Goal: Task Accomplishment & Management: Manage account settings

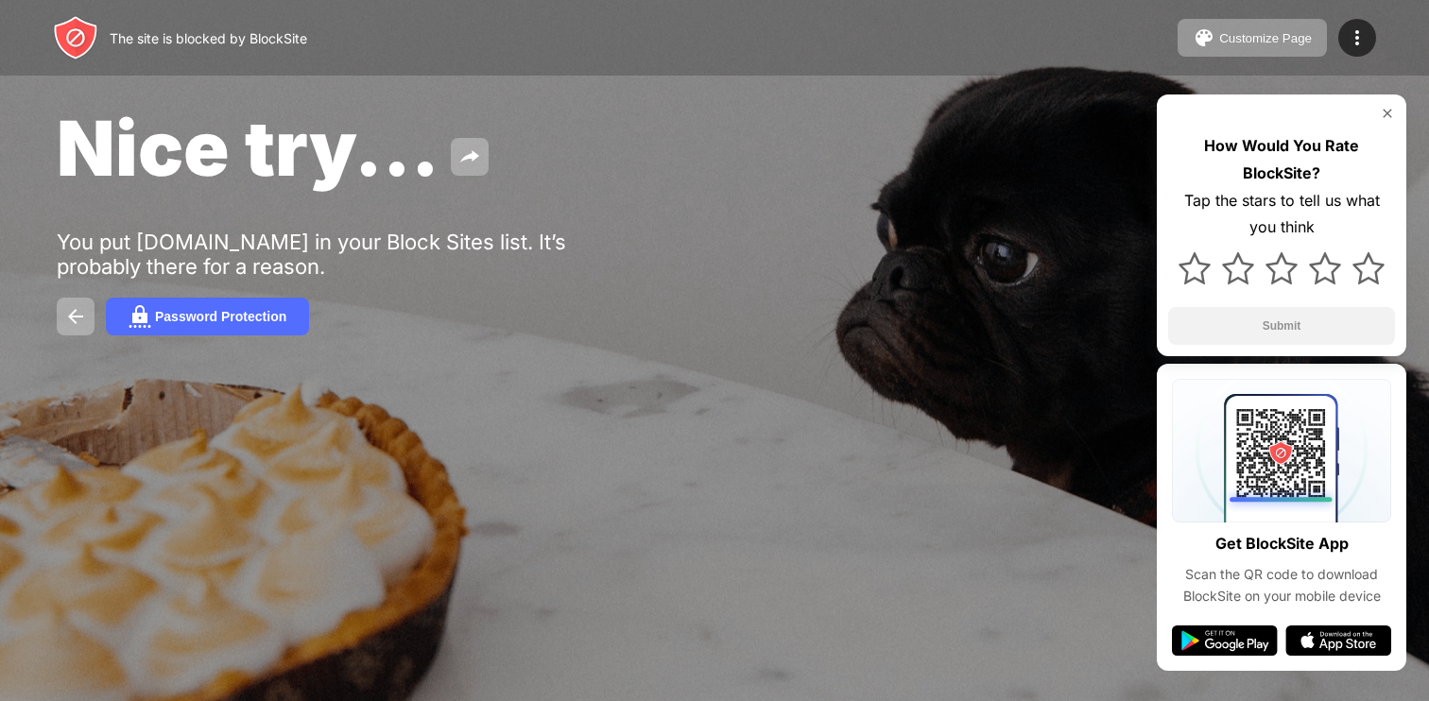
click at [1371, 25] on div "Customize Page Edit Block List Redirect Customize Block Page Upgrade Password P…" at bounding box center [1276, 38] width 198 height 38
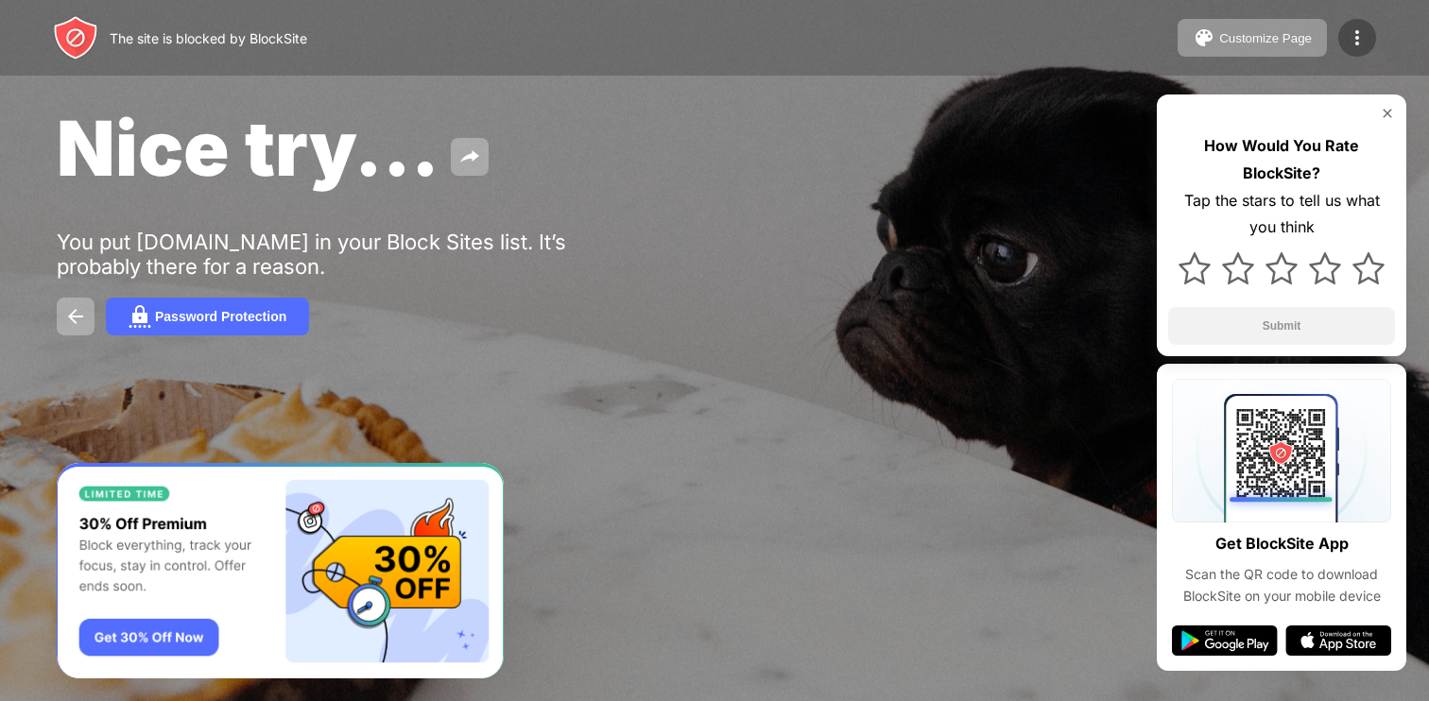
click at [1368, 33] on div at bounding box center [1357, 38] width 38 height 38
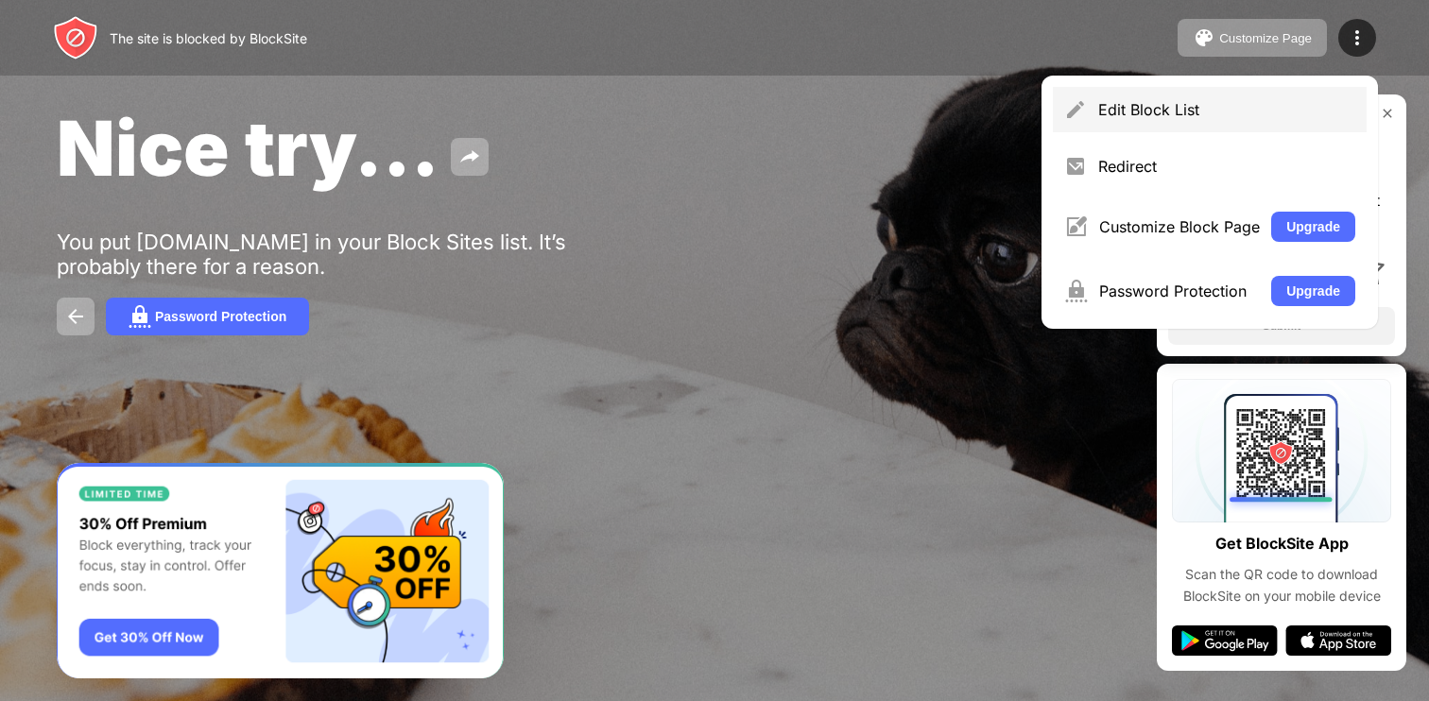
click at [1156, 109] on div "Edit Block List" at bounding box center [1226, 109] width 257 height 19
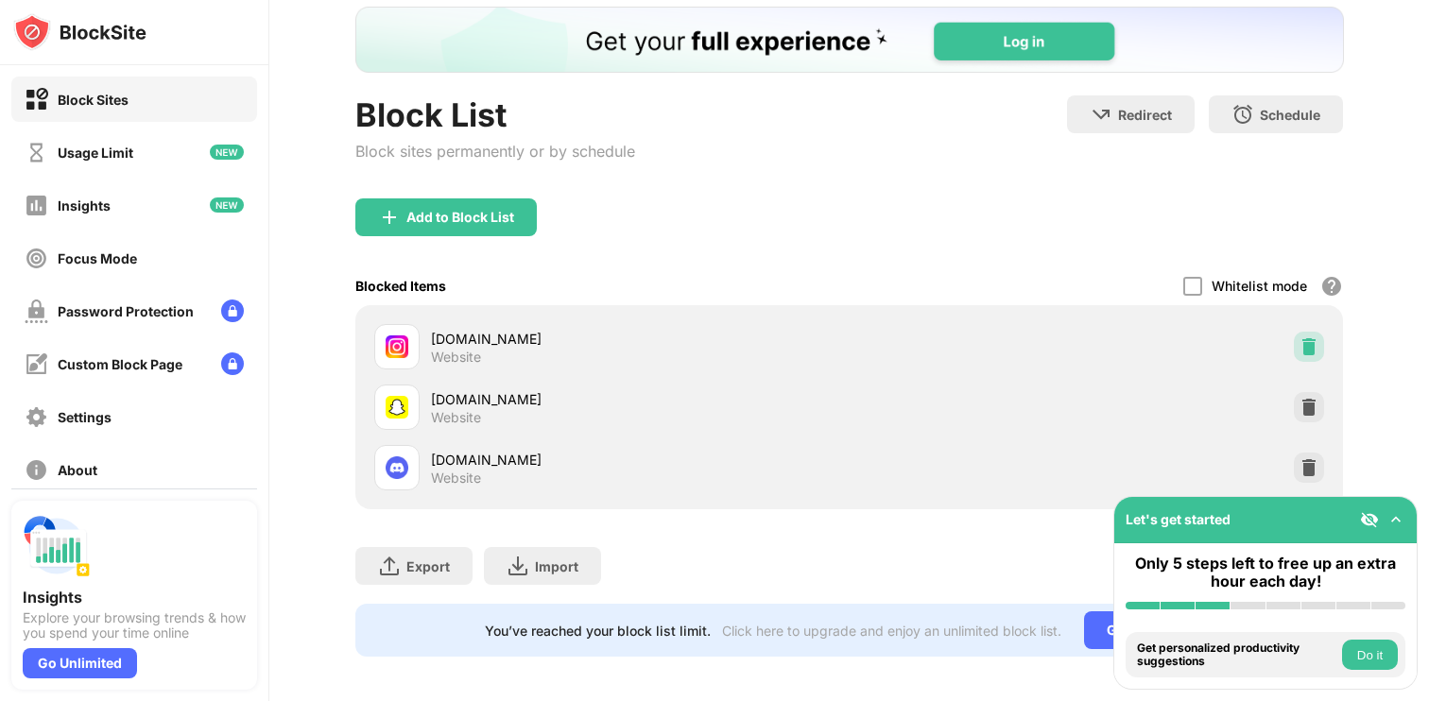
click at [1320, 339] on div at bounding box center [1308, 347] width 30 height 30
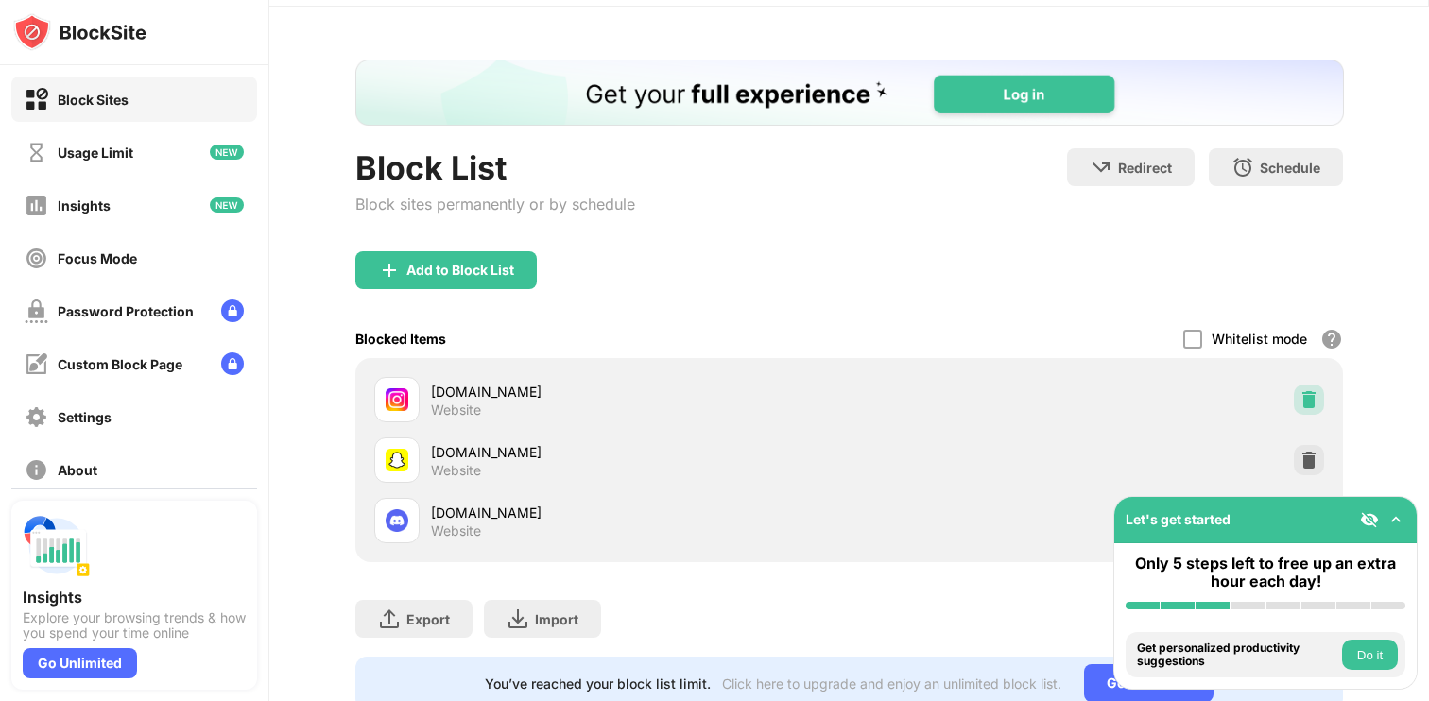
click at [1320, 339] on div "Block all websites except for those in your whitelist. Whitelist Mode only work…" at bounding box center [1331, 339] width 23 height 23
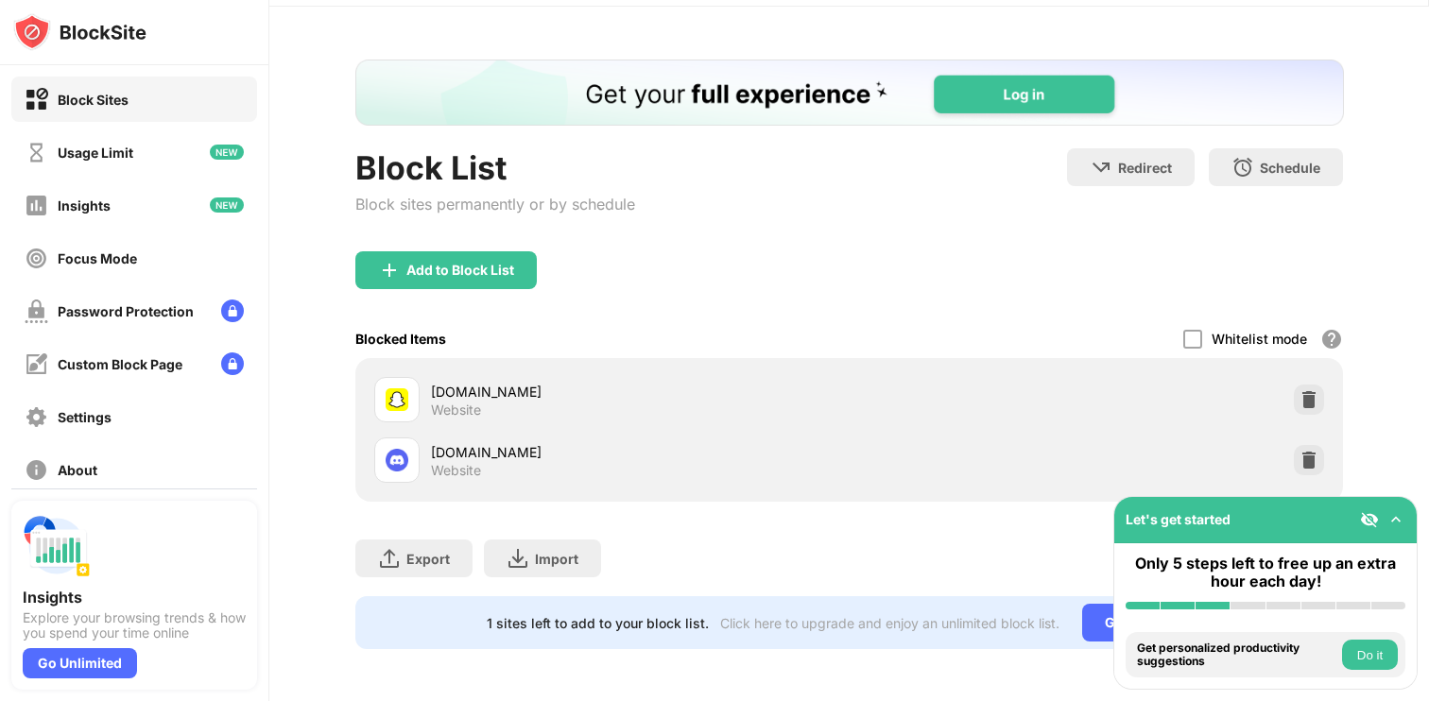
click at [1320, 339] on div "Block all websites except for those in your whitelist. Whitelist Mode only work…" at bounding box center [1331, 339] width 23 height 23
click at [1319, 388] on div at bounding box center [1308, 400] width 30 height 30
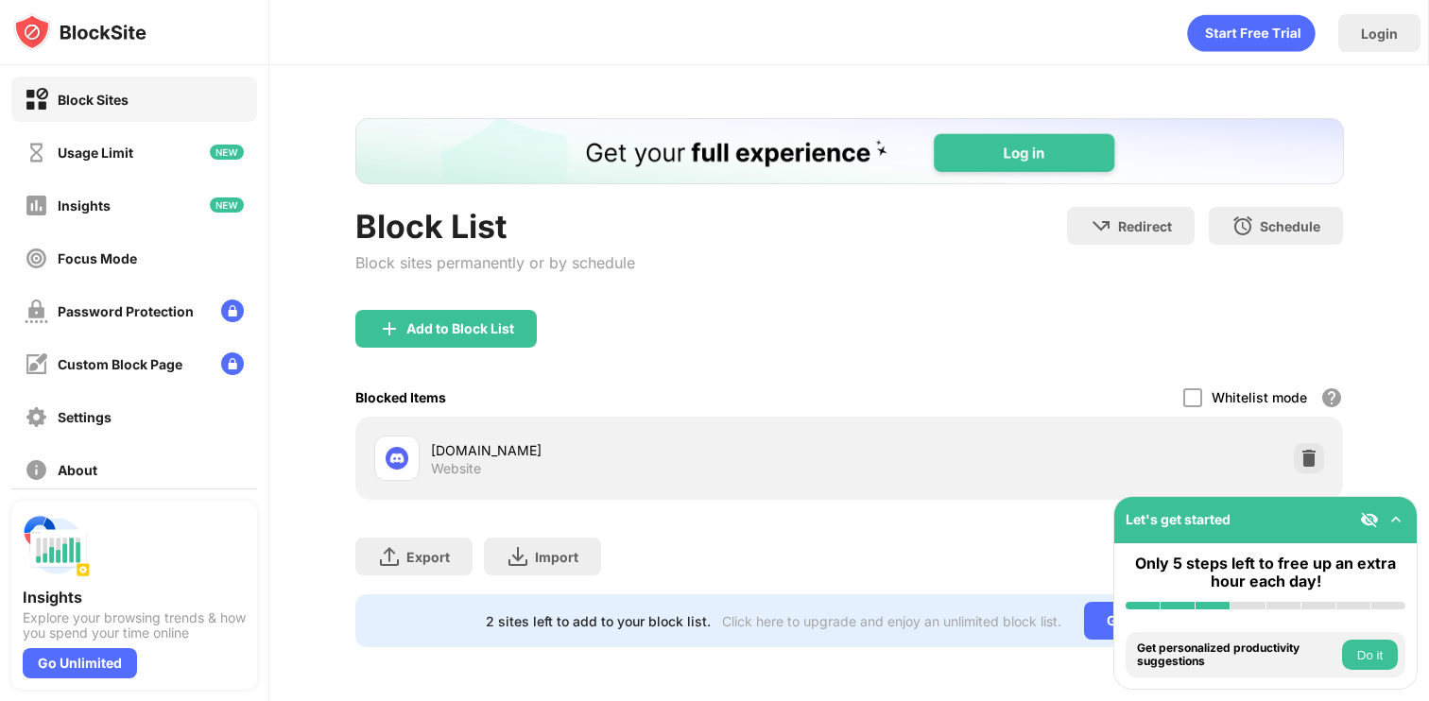
scroll to position [0, 0]
click at [1304, 457] on img at bounding box center [1308, 458] width 19 height 19
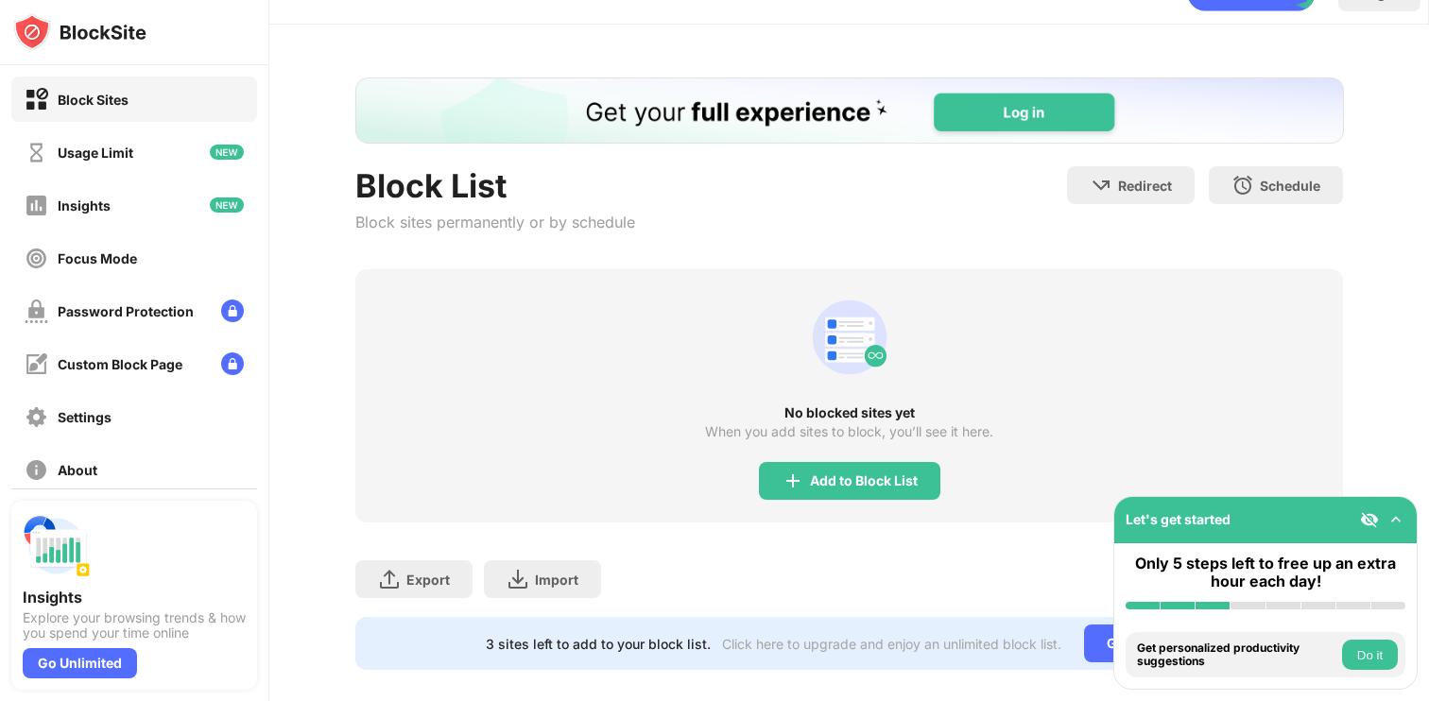
scroll to position [61, 0]
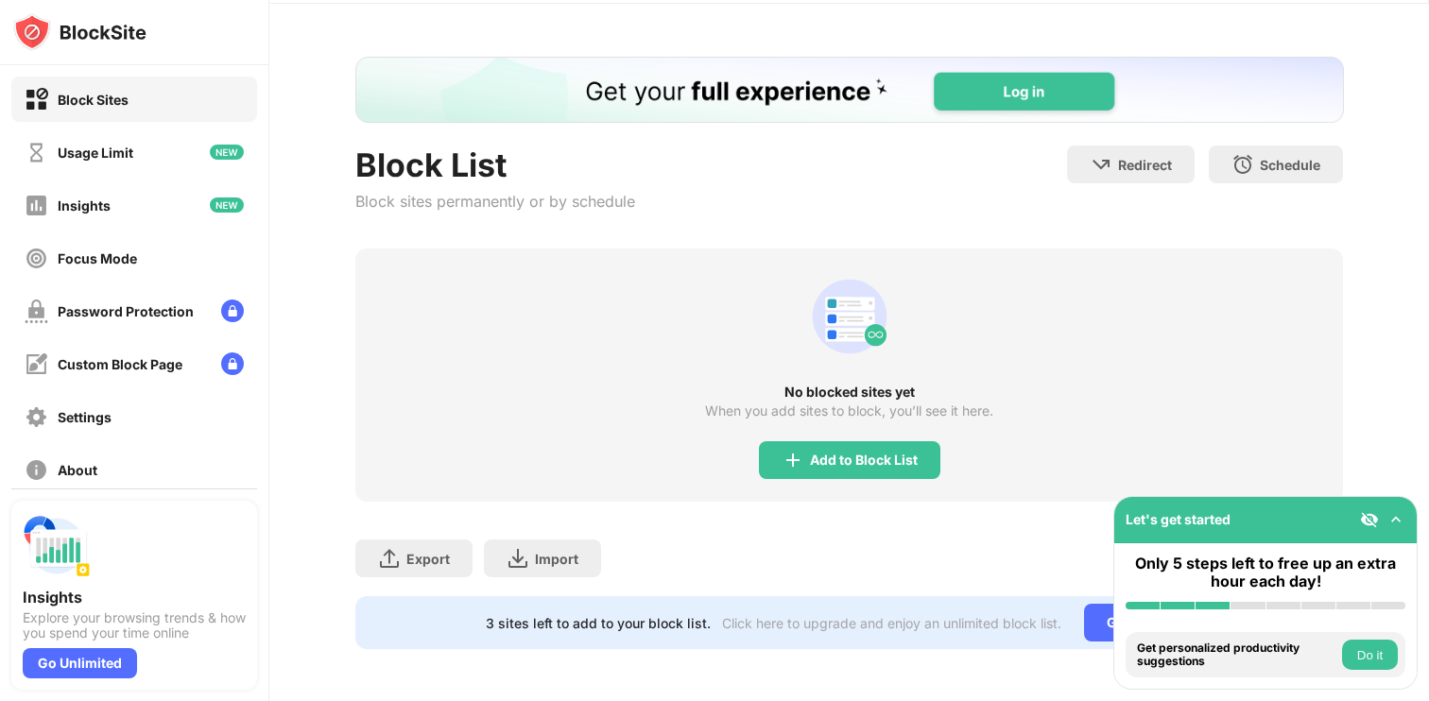
click at [872, 438] on div "No blocked sites yet When you add sites to block, you’ll see it here. Add to Bl…" at bounding box center [849, 374] width 988 height 253
click at [871, 454] on div "Add to Block List" at bounding box center [864, 460] width 108 height 15
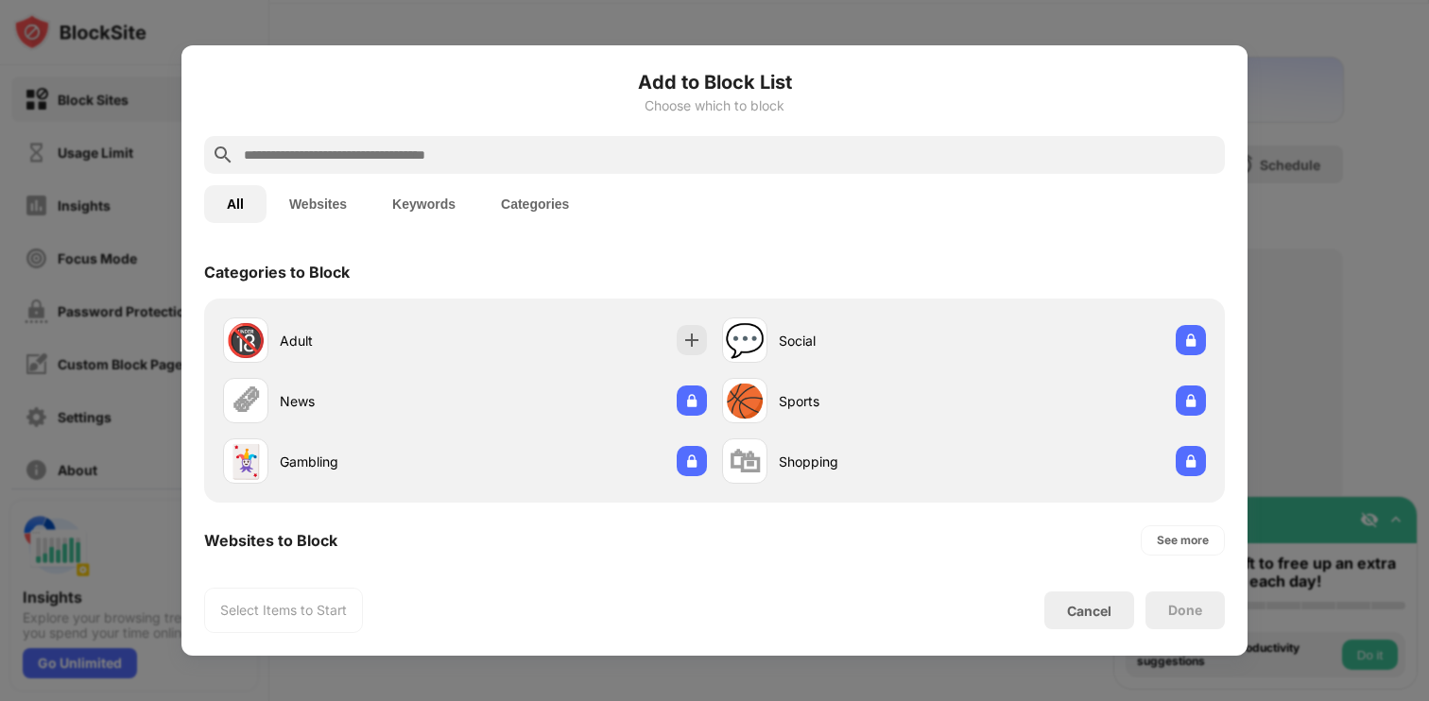
click at [625, 167] on div at bounding box center [714, 155] width 1020 height 38
click at [608, 154] on input "text" at bounding box center [729, 155] width 975 height 23
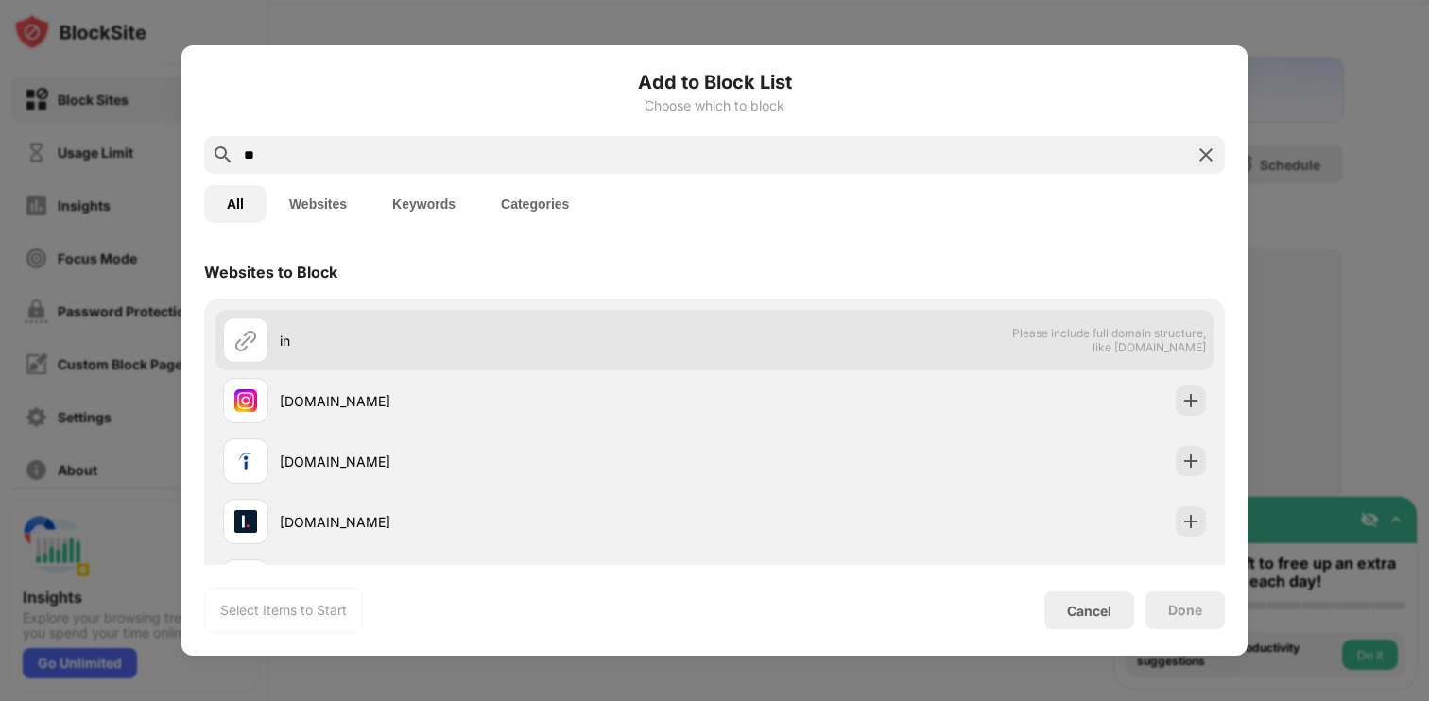
type input "**"
click at [417, 362] on div "in" at bounding box center [468, 339] width 491 height 45
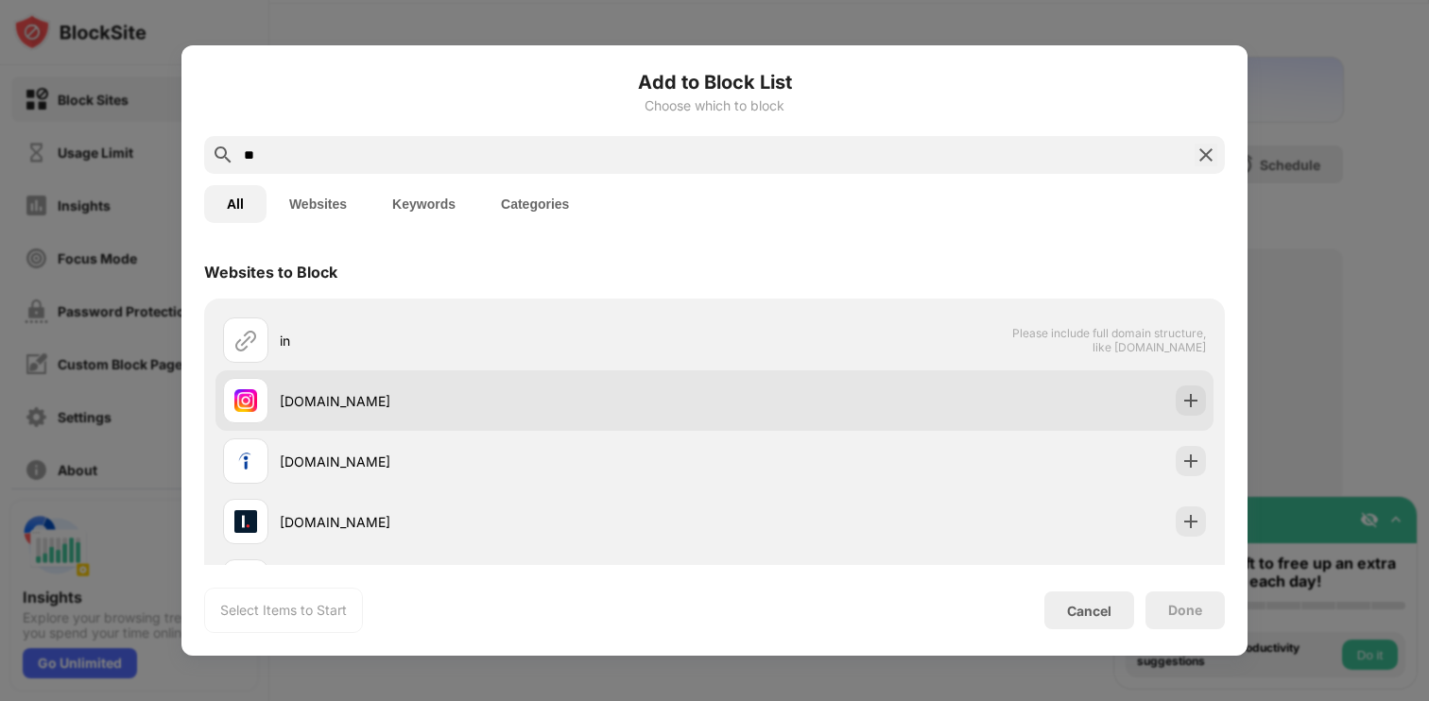
click at [417, 406] on div "[DOMAIN_NAME]" at bounding box center [497, 401] width 435 height 20
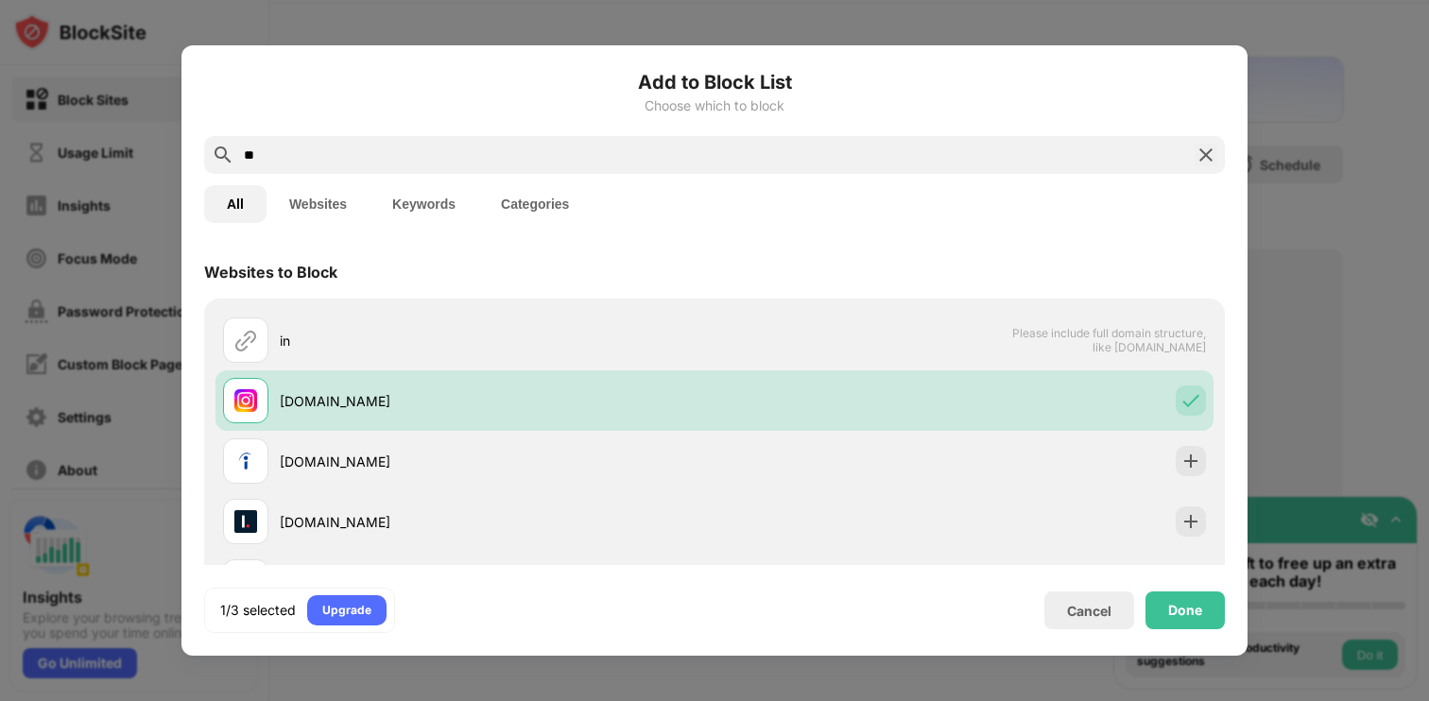
click at [1188, 620] on div "Done" at bounding box center [1184, 610] width 79 height 38
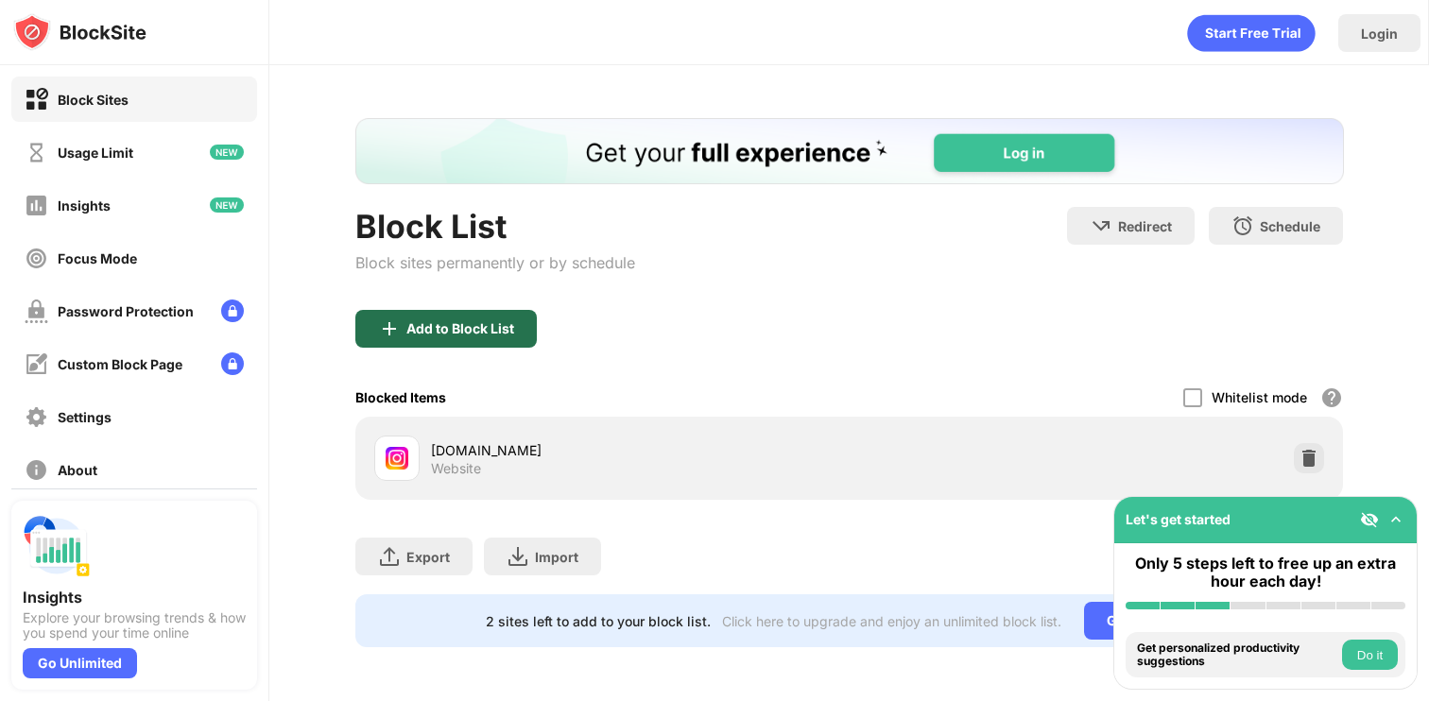
click at [385, 314] on div "Add to Block List" at bounding box center [445, 329] width 181 height 38
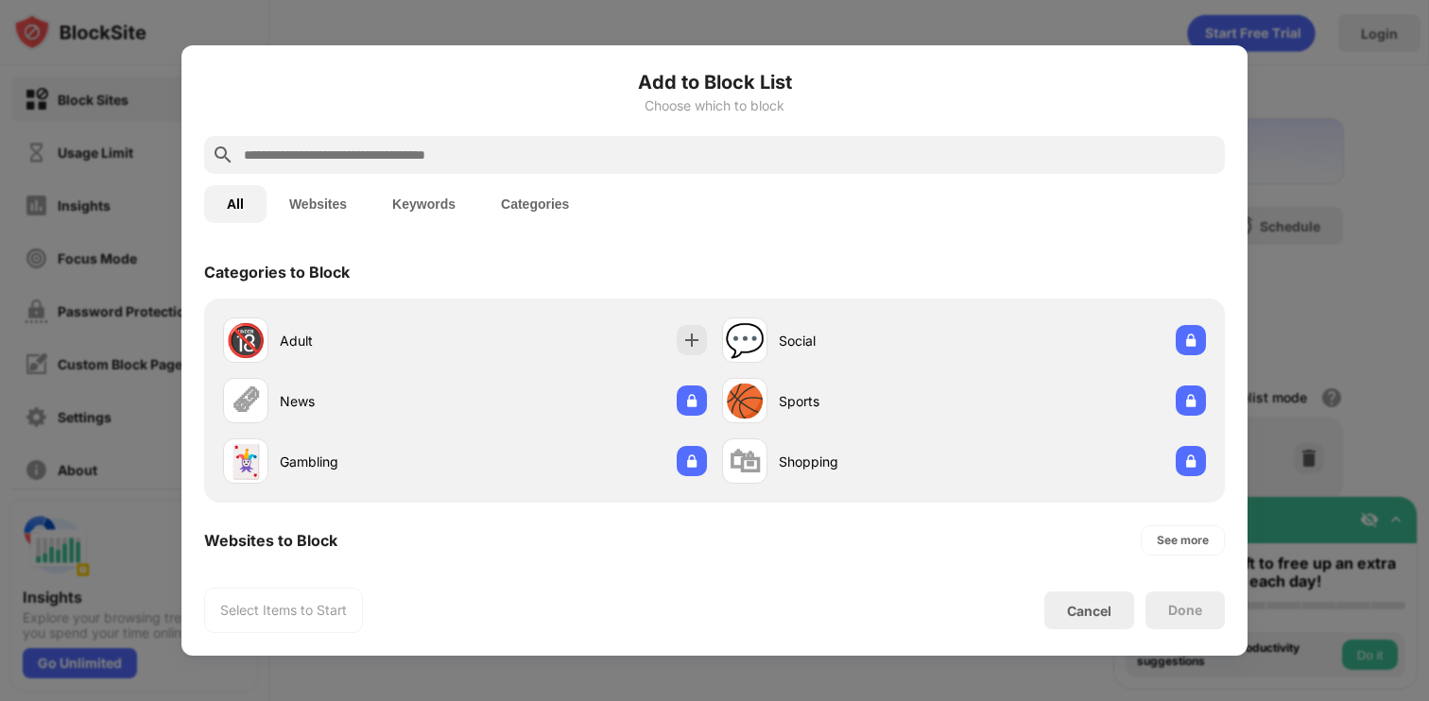
click at [371, 146] on input "text" at bounding box center [729, 155] width 975 height 23
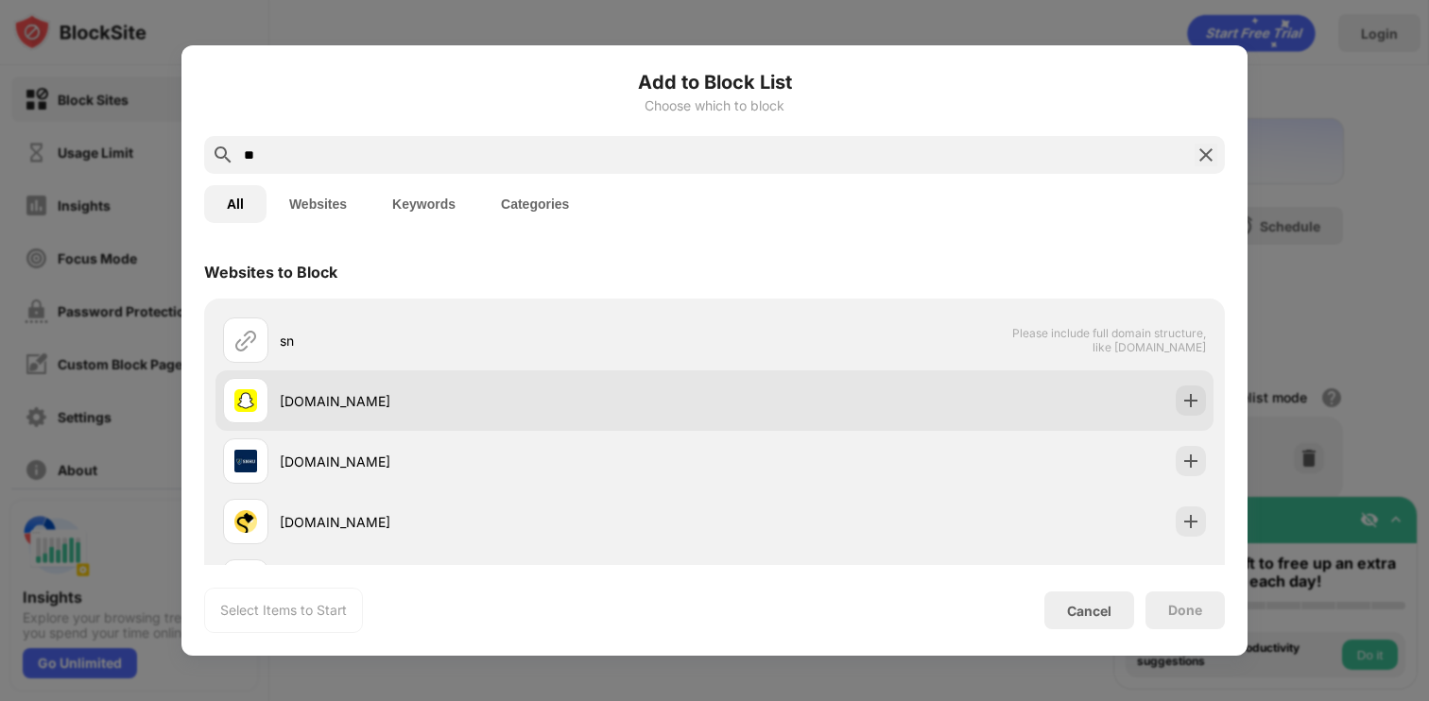
type input "**"
click at [377, 392] on div "[DOMAIN_NAME]" at bounding box center [497, 401] width 435 height 20
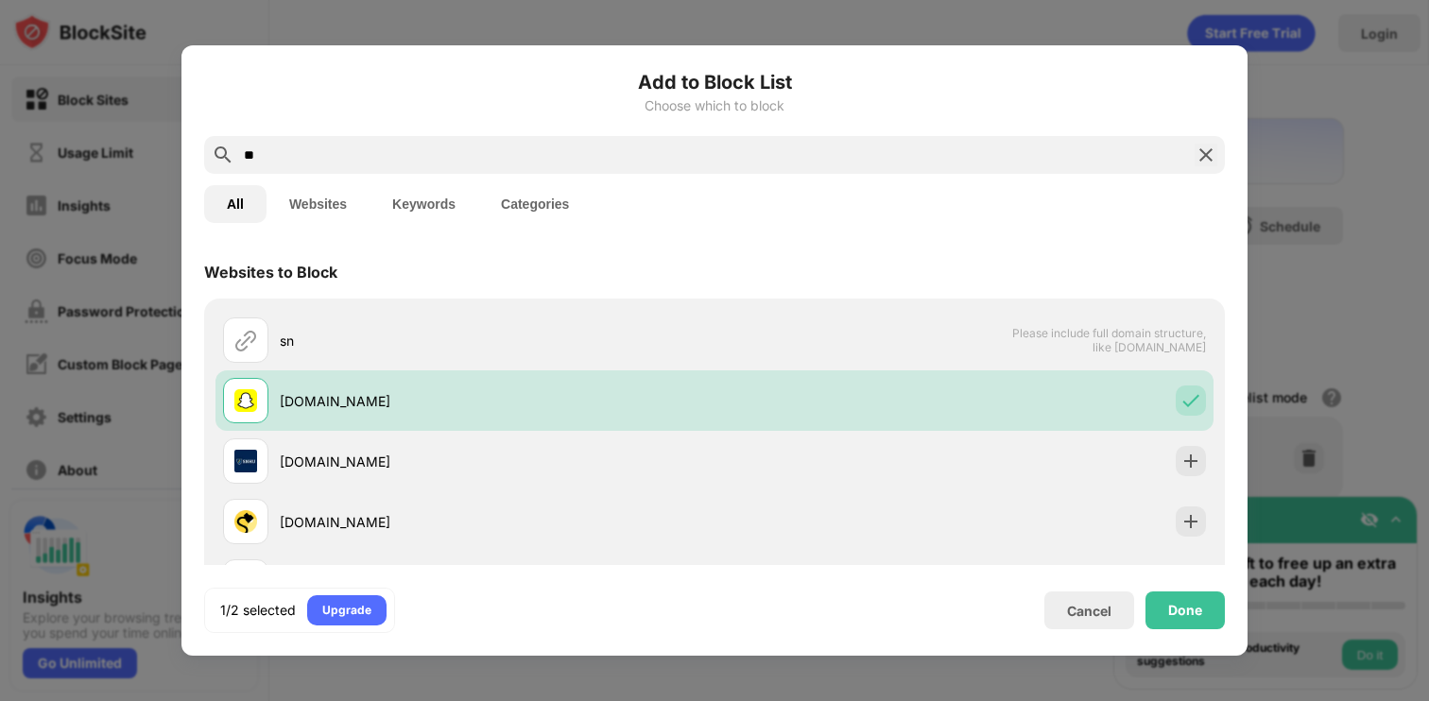
click at [1166, 632] on div "1/2 selected Upgrade Cancel Done" at bounding box center [714, 610] width 1020 height 45
click at [1166, 621] on div "Done" at bounding box center [1184, 610] width 79 height 38
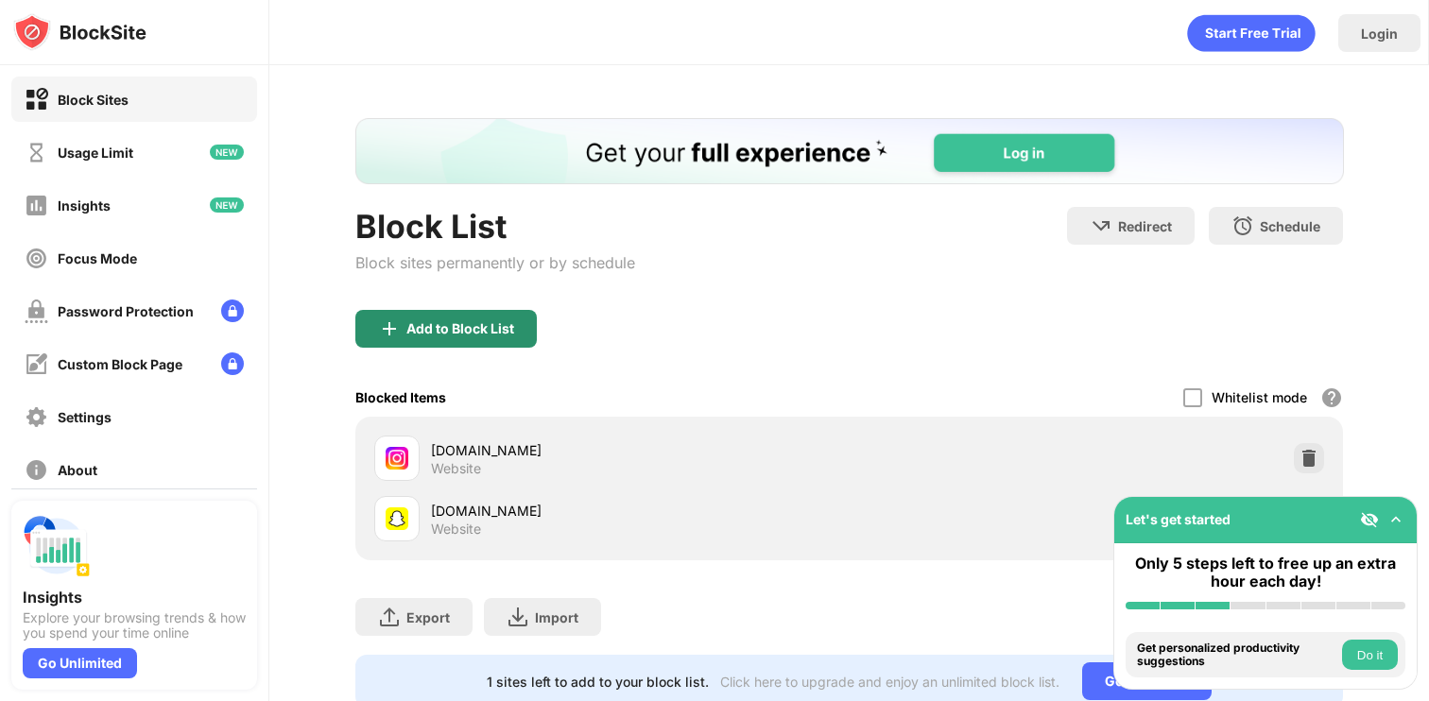
click at [427, 317] on div "Add to Block List" at bounding box center [445, 329] width 181 height 38
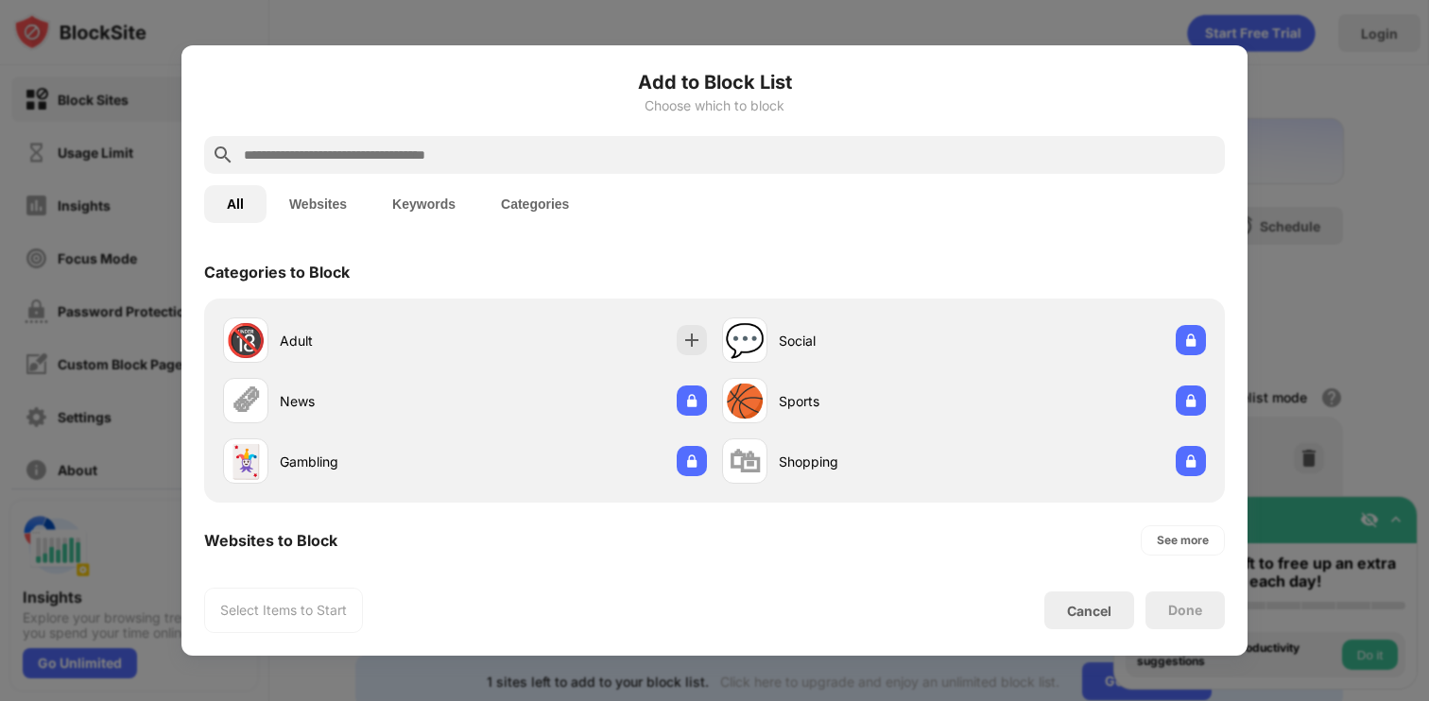
click at [438, 154] on input "text" at bounding box center [729, 155] width 975 height 23
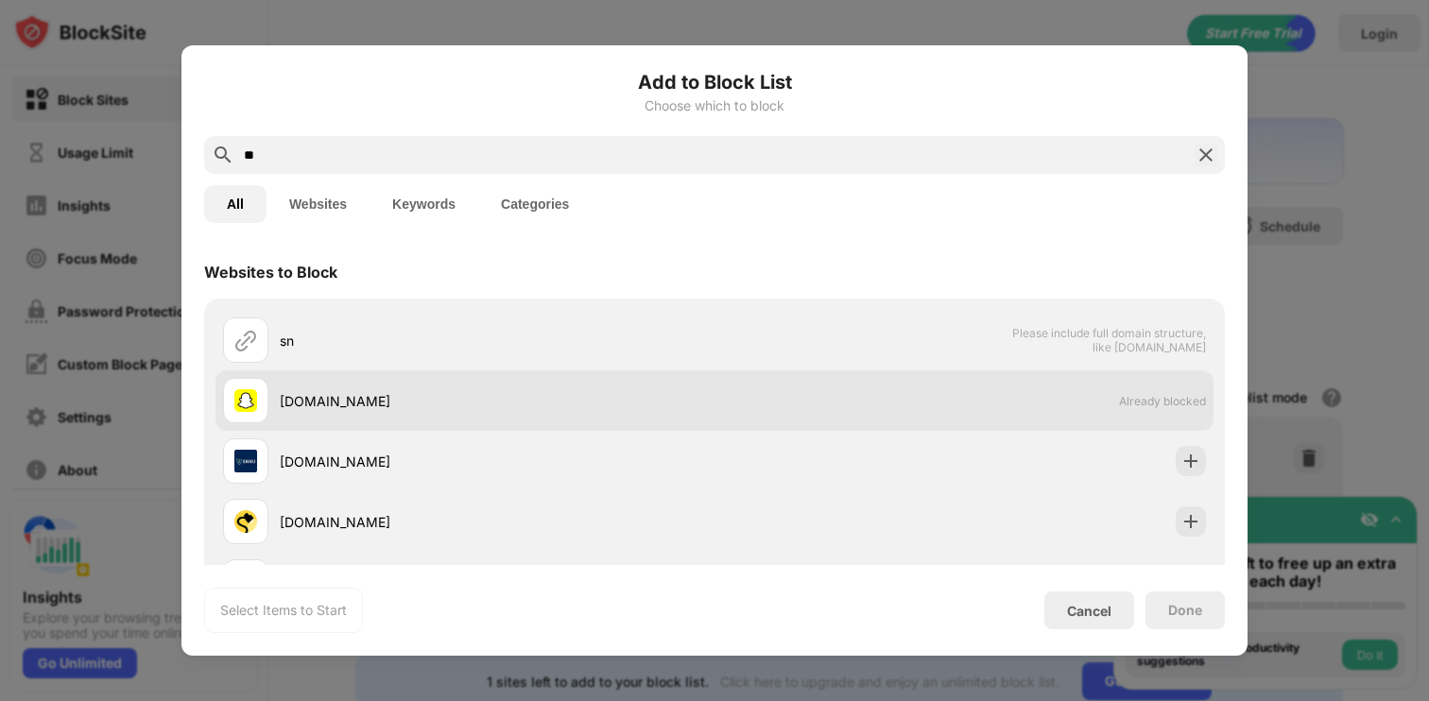
click at [432, 404] on div "[DOMAIN_NAME]" at bounding box center [497, 401] width 435 height 20
click at [830, 397] on div "[DOMAIN_NAME] Already blocked" at bounding box center [714, 400] width 998 height 60
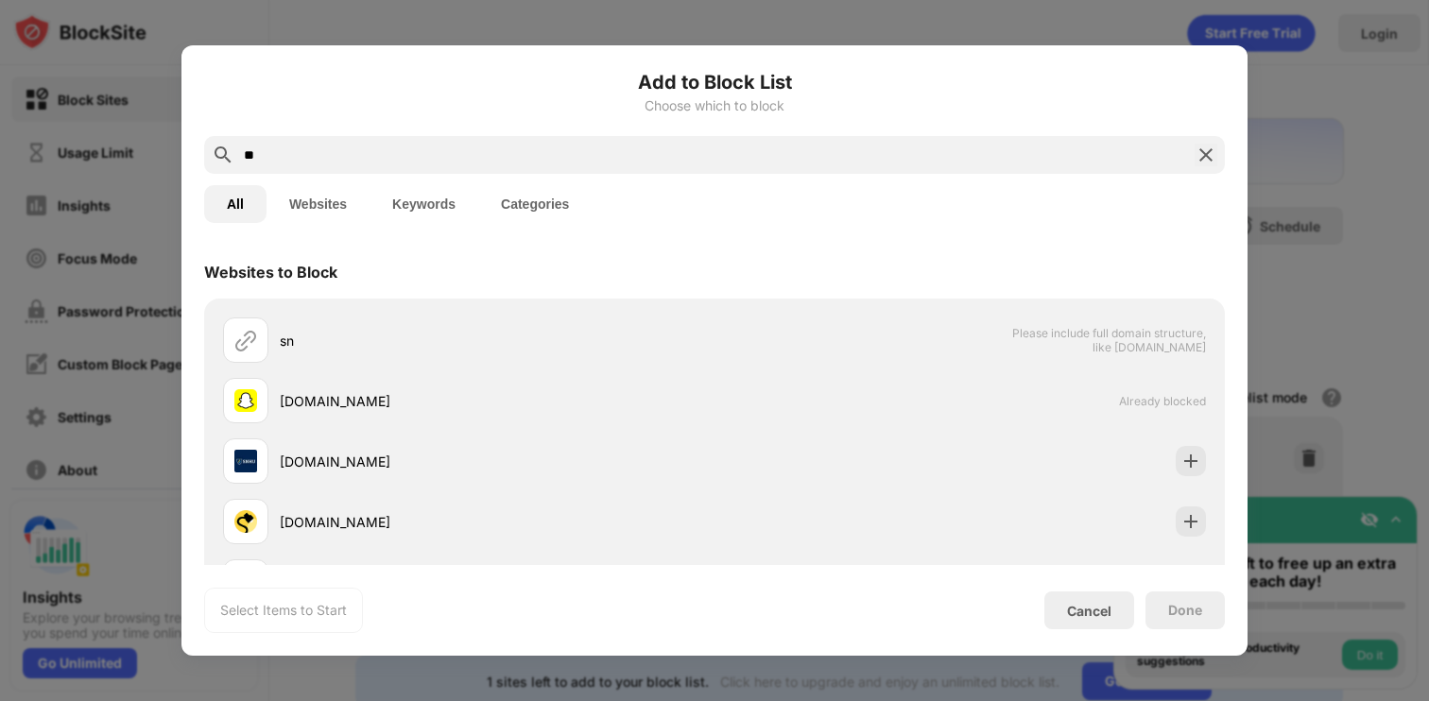
drag, startPoint x: 339, startPoint y: 163, endPoint x: 296, endPoint y: 161, distance: 43.5
click at [304, 161] on input "**" at bounding box center [714, 155] width 945 height 23
type input "*"
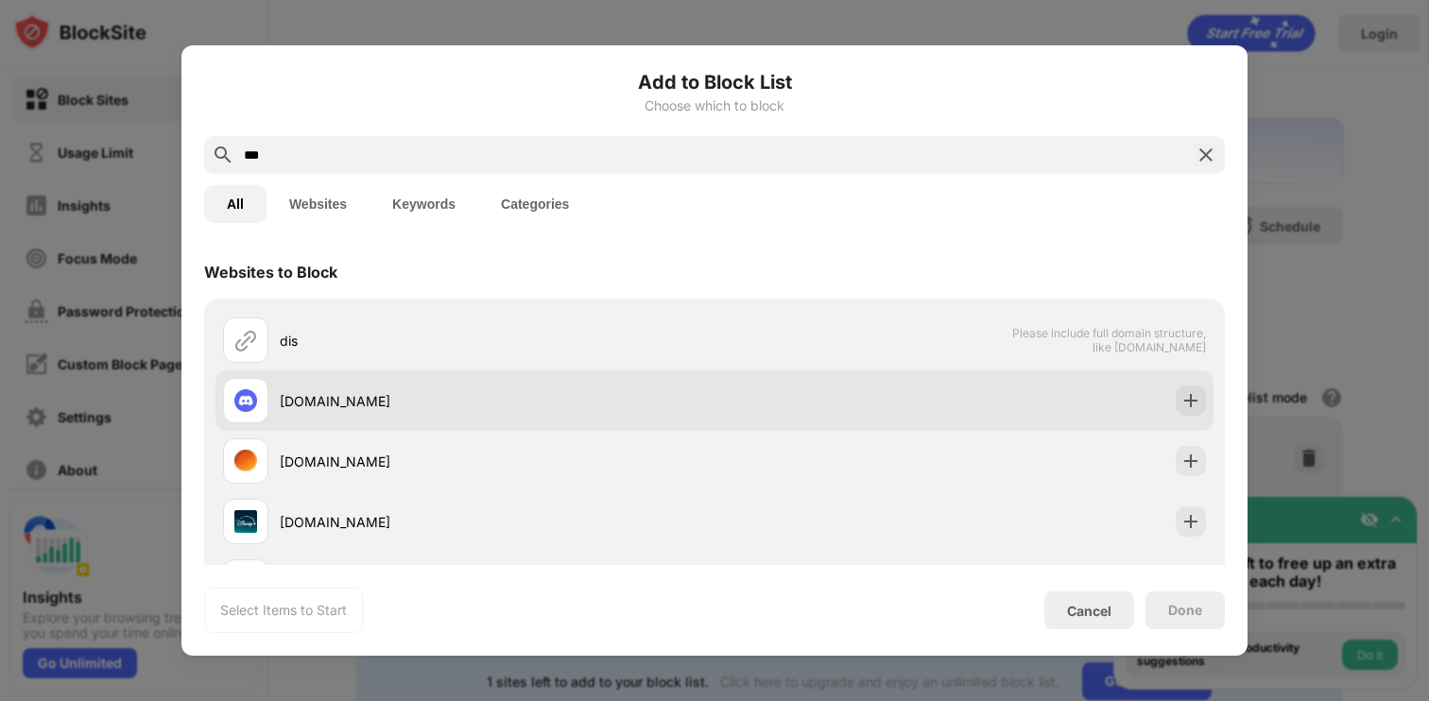
type input "***"
click at [283, 405] on div "[DOMAIN_NAME]" at bounding box center [497, 401] width 435 height 20
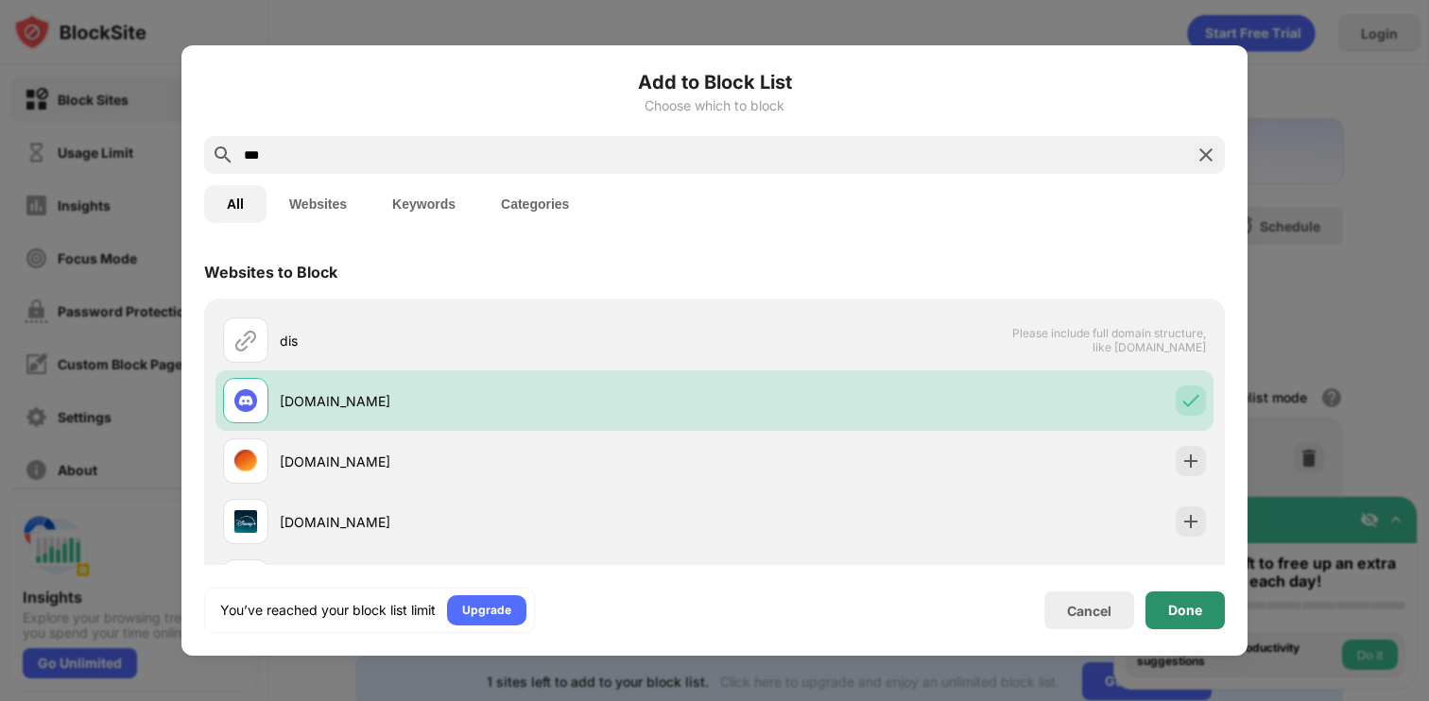
click at [1157, 606] on div "Done" at bounding box center [1184, 610] width 79 height 38
